Goal: Transaction & Acquisition: Purchase product/service

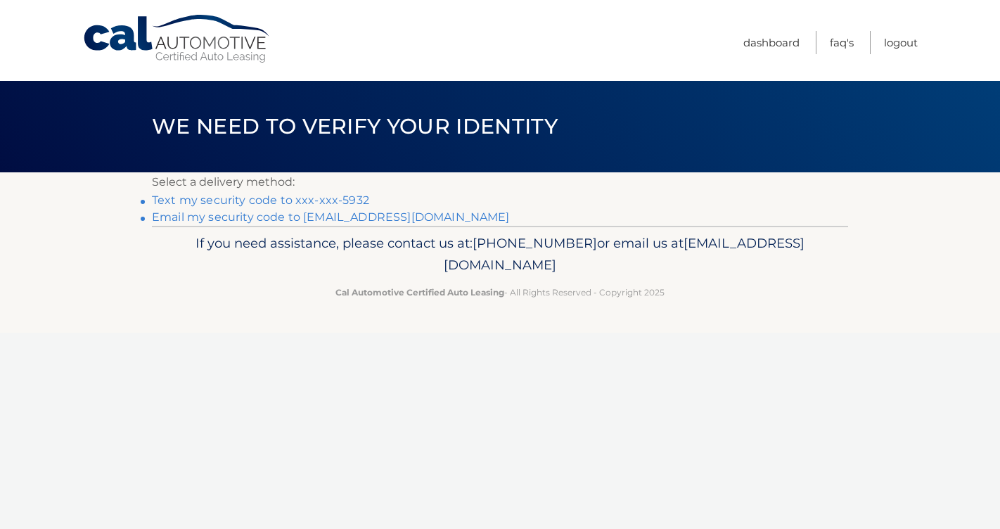
click at [262, 202] on link "Text my security code to xxx-xxx-5932" at bounding box center [260, 199] width 217 height 13
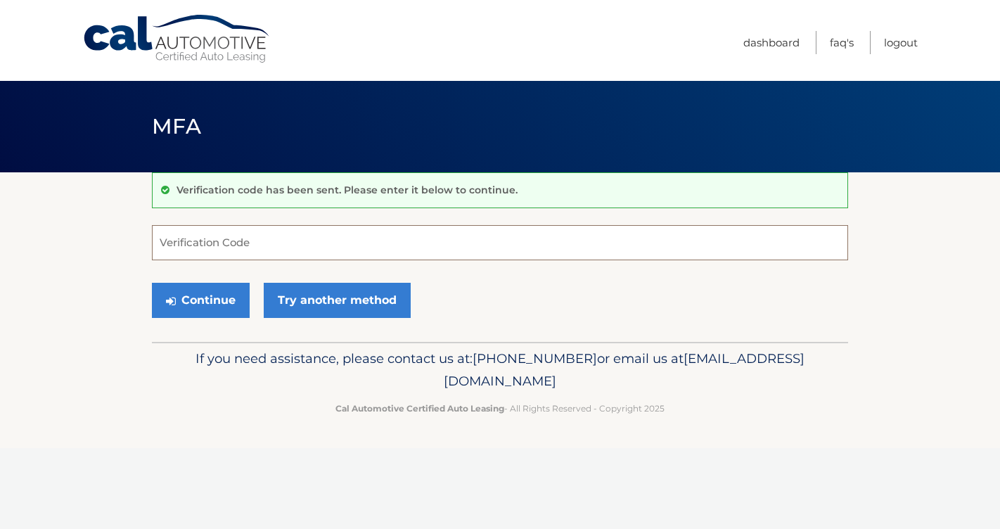
click at [277, 245] on input "Verification Code" at bounding box center [500, 242] width 696 height 35
click at [317, 307] on link "Try another method" at bounding box center [337, 300] width 147 height 35
click at [235, 248] on input "Verification Code" at bounding box center [500, 242] width 696 height 35
type input "540562"
click at [196, 300] on button "Continue" at bounding box center [201, 300] width 98 height 35
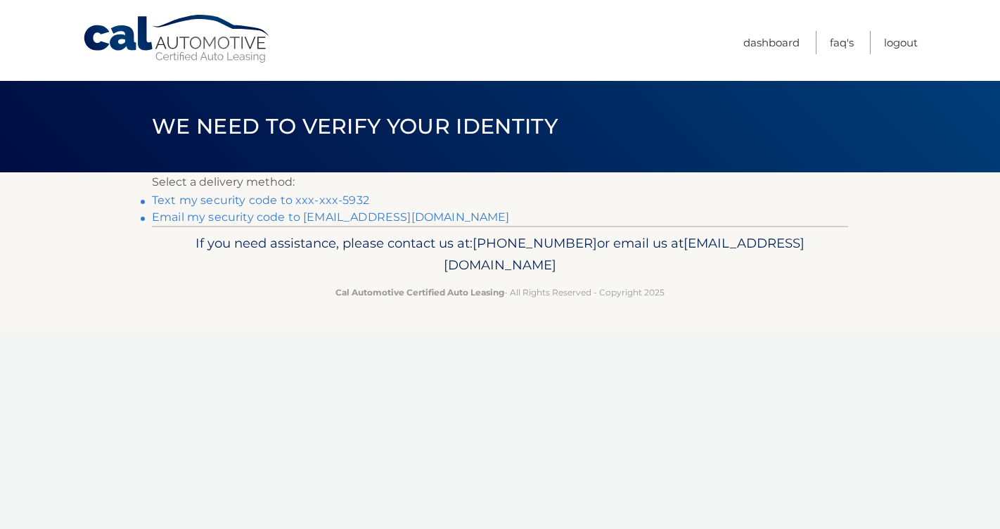
click at [152, 200] on li "Text my security code to xxx-xxx-5932" at bounding box center [500, 200] width 696 height 17
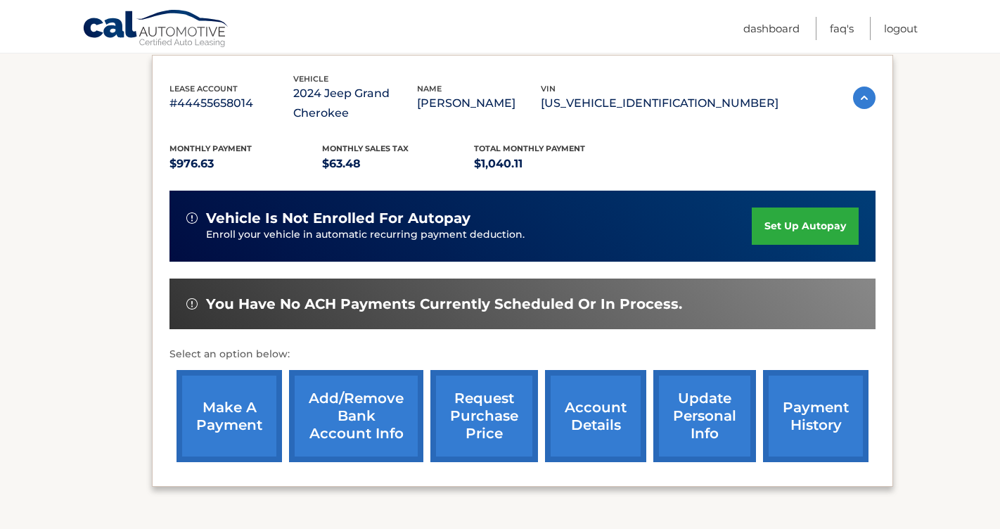
scroll to position [242, 0]
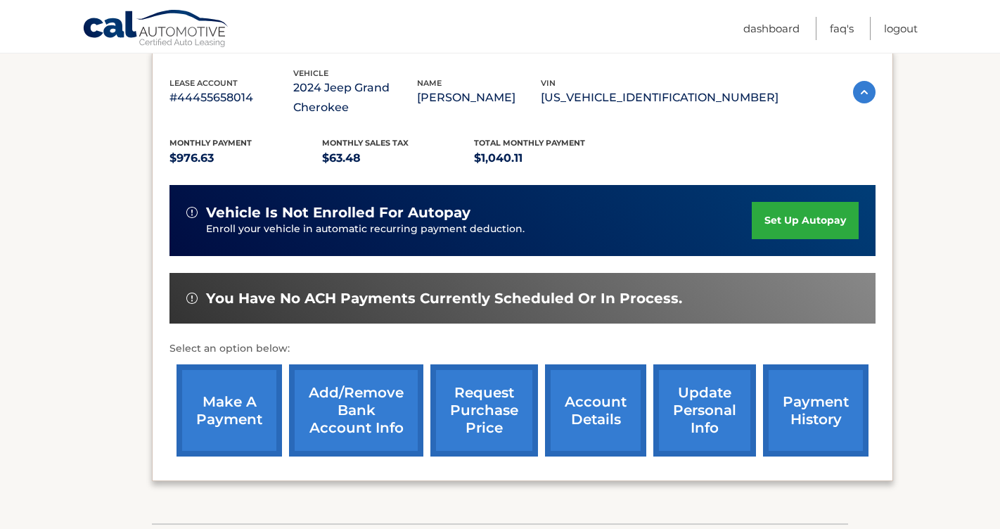
click at [230, 402] on link "make a payment" at bounding box center [230, 410] width 106 height 92
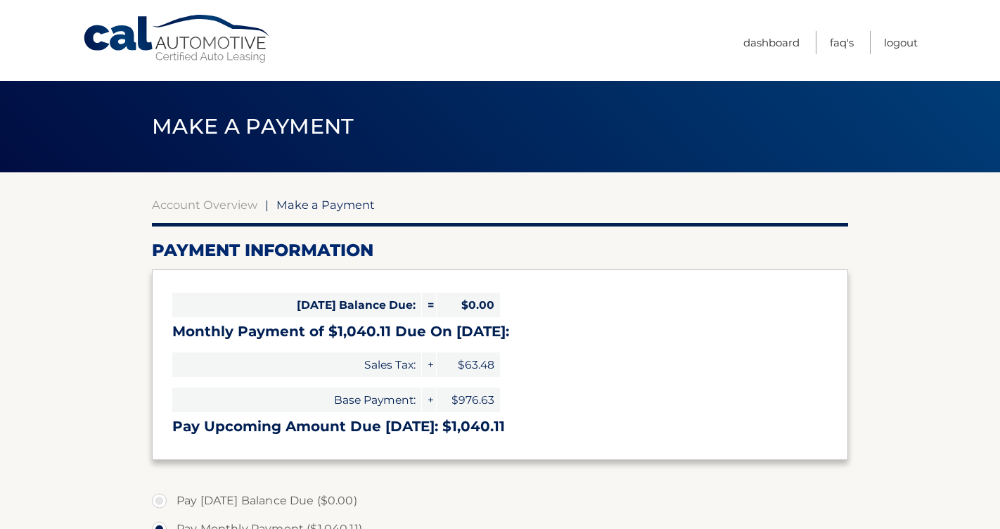
select select "YmU0NzVhNmYtNDZkMS00ODQ4LWFhZGQtZTQzYWZiOGJhNzUw"
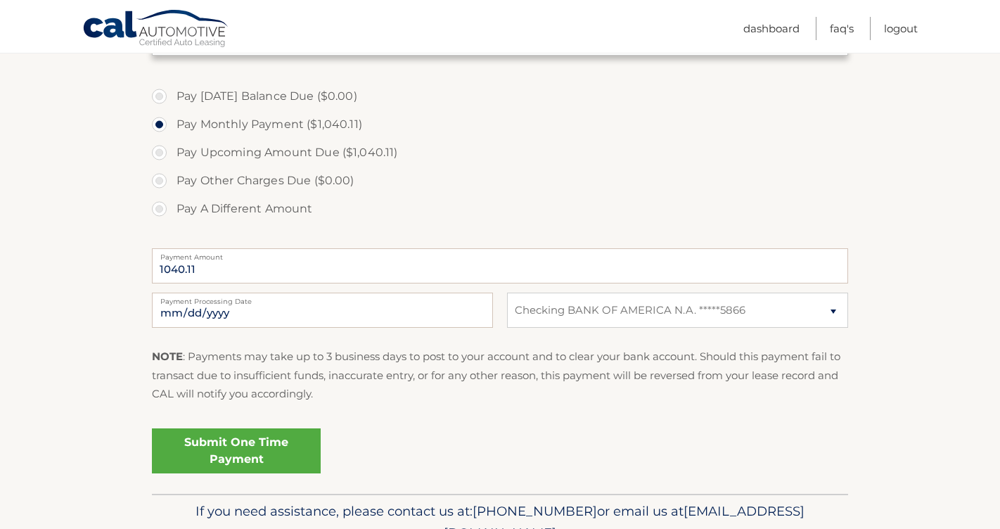
scroll to position [403, 0]
click at [262, 455] on link "Submit One Time Payment" at bounding box center [236, 452] width 169 height 45
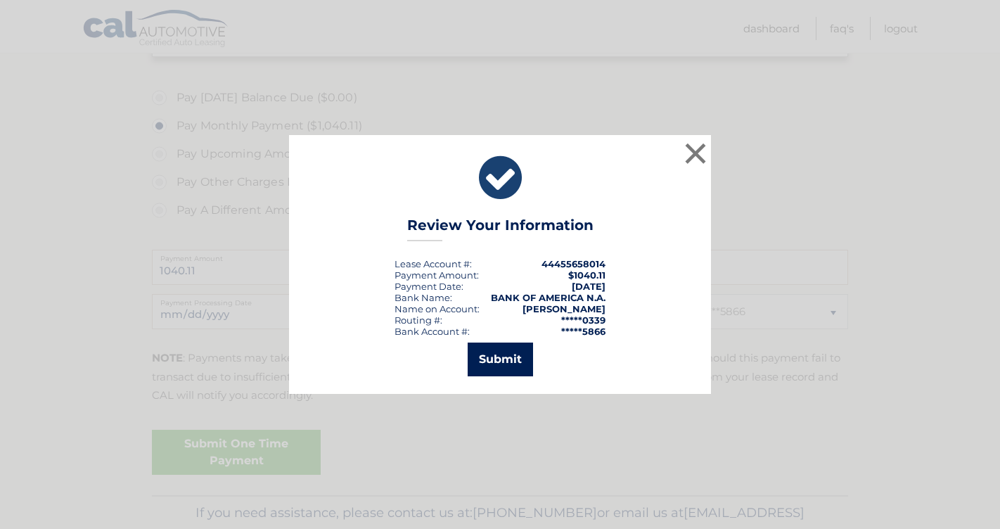
click at [496, 362] on button "Submit" at bounding box center [500, 360] width 65 height 34
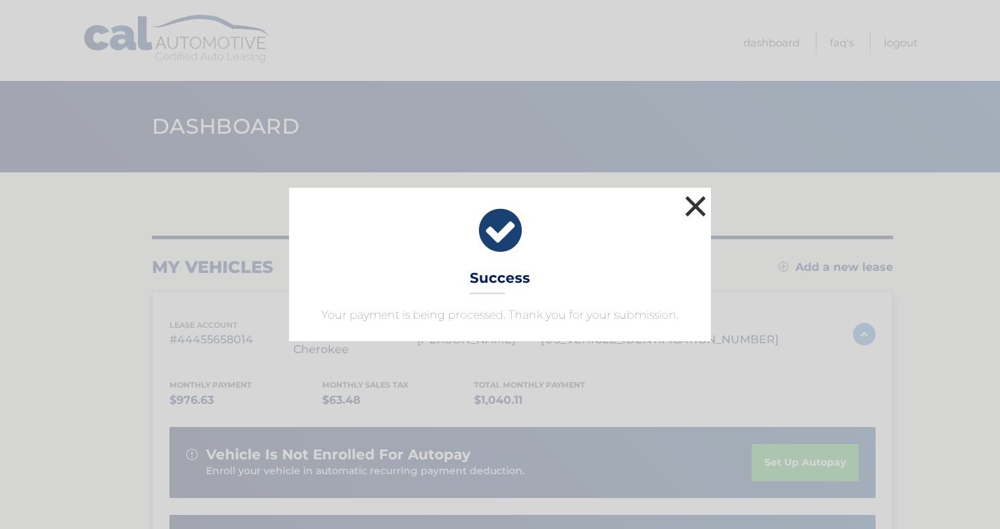
click at [698, 203] on button "×" at bounding box center [696, 206] width 28 height 28
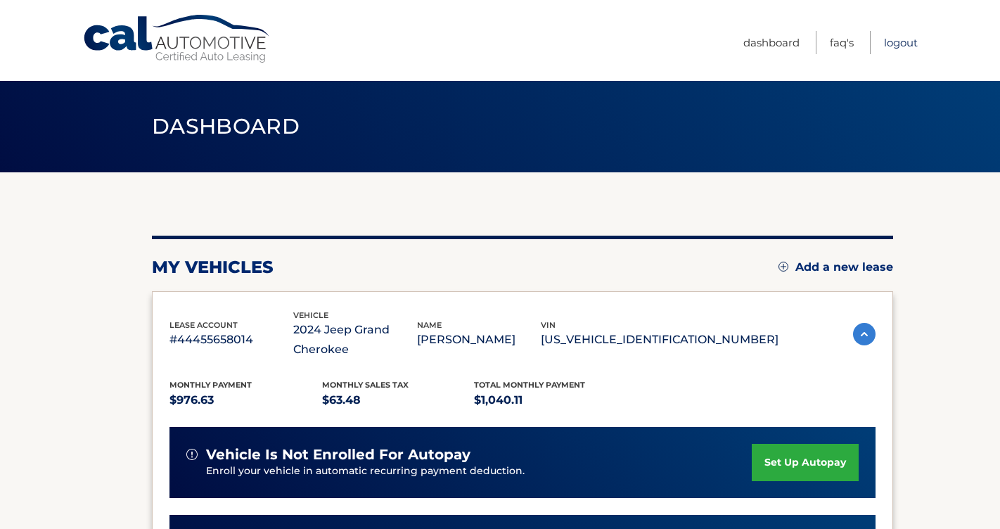
click at [905, 43] on link "Logout" at bounding box center [901, 42] width 34 height 23
